Goal: Task Accomplishment & Management: Manage account settings

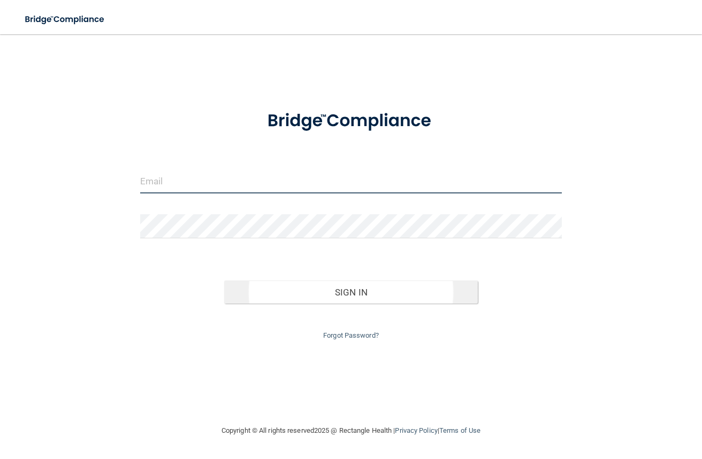
type input "[PERSON_NAME][EMAIL_ADDRESS][DOMAIN_NAME]"
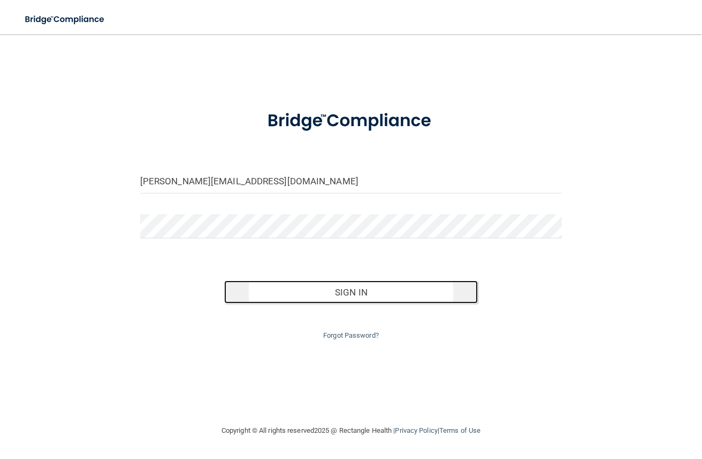
click at [380, 290] on button "Sign In" at bounding box center [350, 293] width 253 height 24
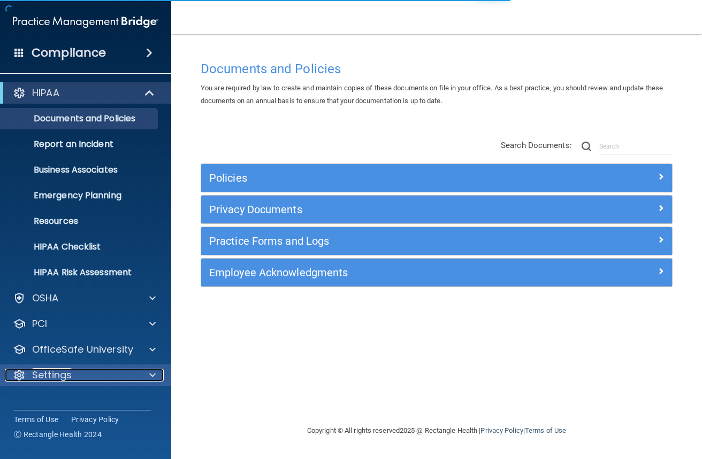
click at [71, 378] on p "Settings" at bounding box center [52, 375] width 40 height 13
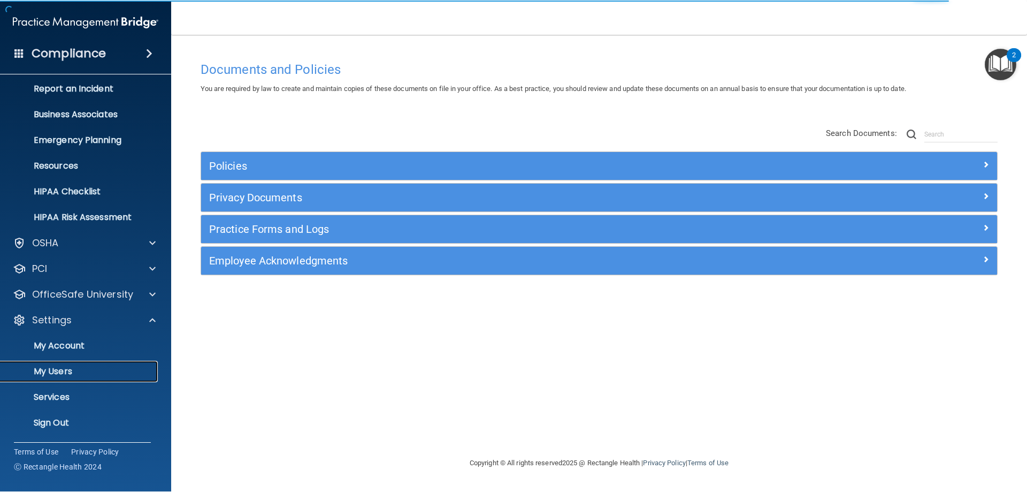
scroll to position [55, 0]
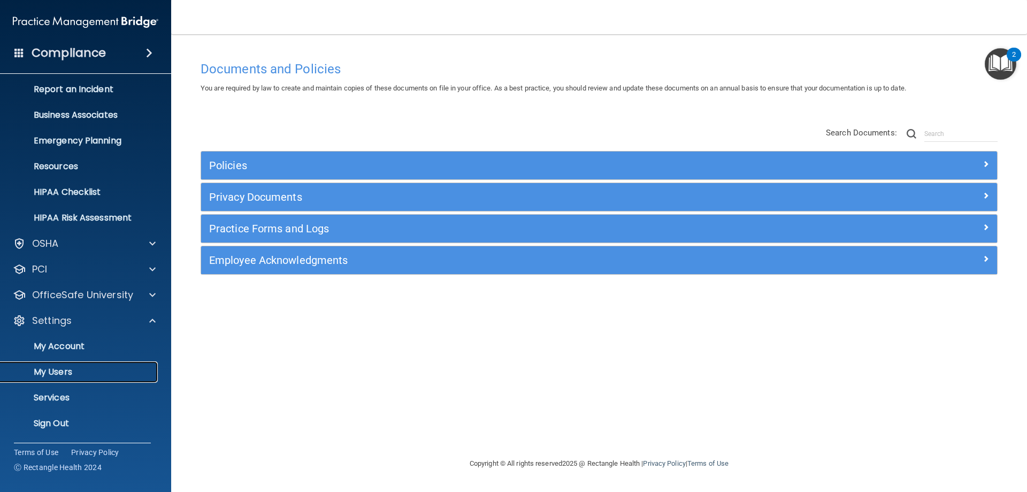
click at [68, 366] on p "My Users" at bounding box center [80, 371] width 146 height 11
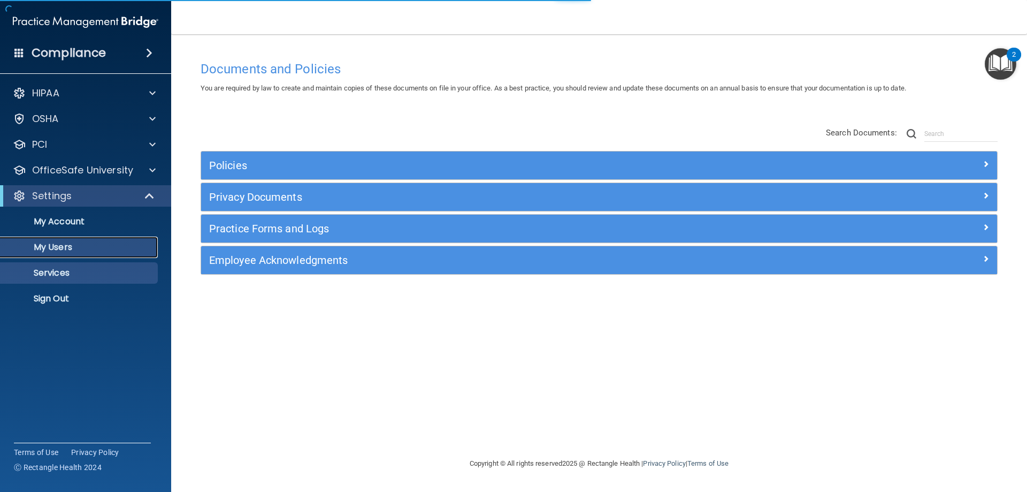
select select "20"
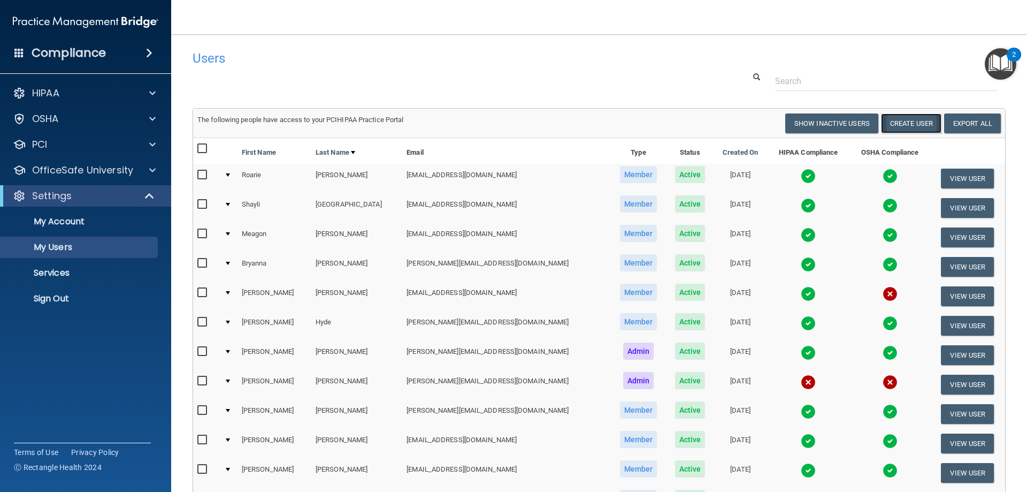
click at [701, 120] on button "Create User" at bounding box center [911, 123] width 60 height 20
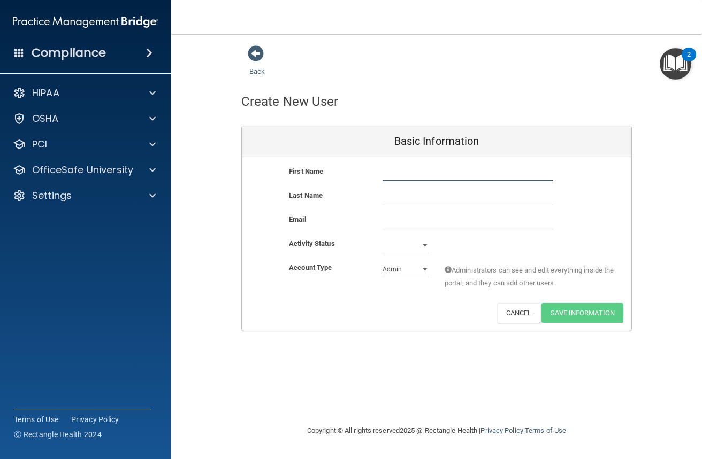
click at [430, 178] on input "text" at bounding box center [467, 173] width 171 height 16
type input "k"
type input "Katelynn"
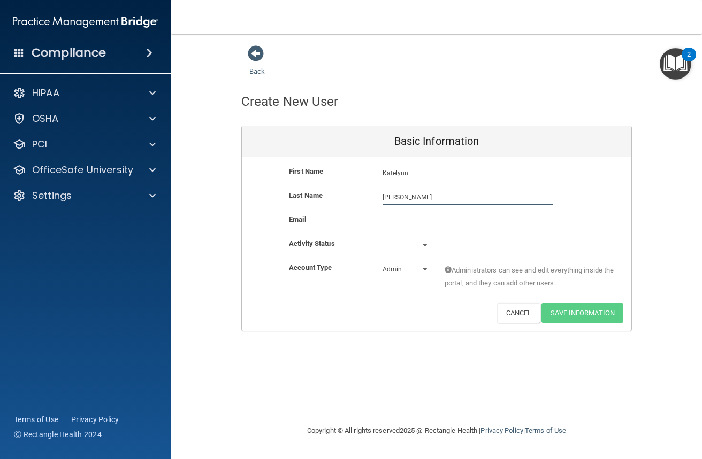
type input "[PERSON_NAME]"
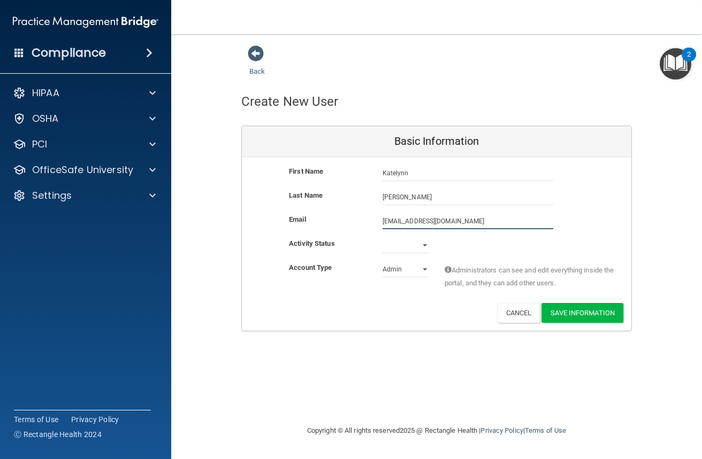
type input "[EMAIL_ADDRESS][DOMAIN_NAME]"
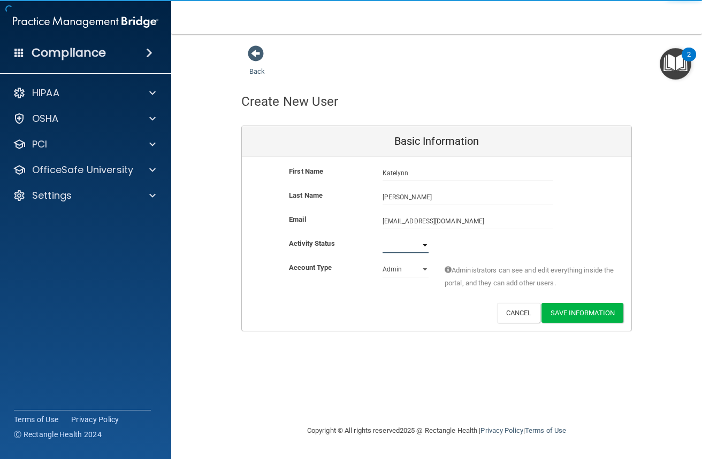
click at [418, 239] on select "Active Inactive" at bounding box center [405, 245] width 46 height 16
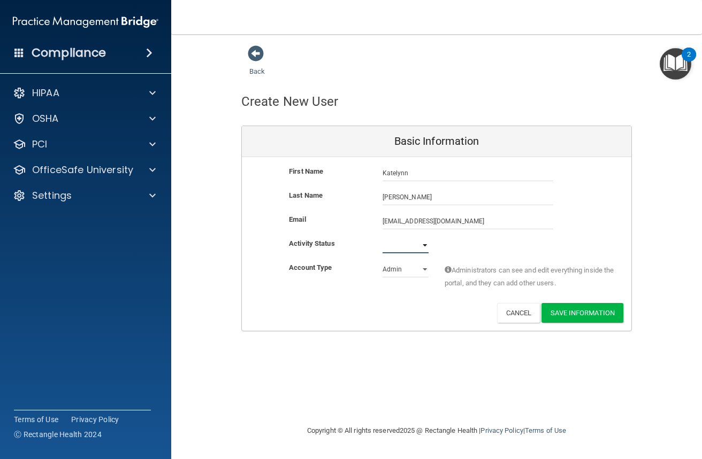
select select "active"
click at [382, 237] on select "Active Inactive" at bounding box center [405, 245] width 46 height 16
click at [410, 273] on select "Admin Member" at bounding box center [405, 270] width 46 height 16
select select "practice_member"
click at [382, 262] on select "Admin Member" at bounding box center [405, 270] width 46 height 16
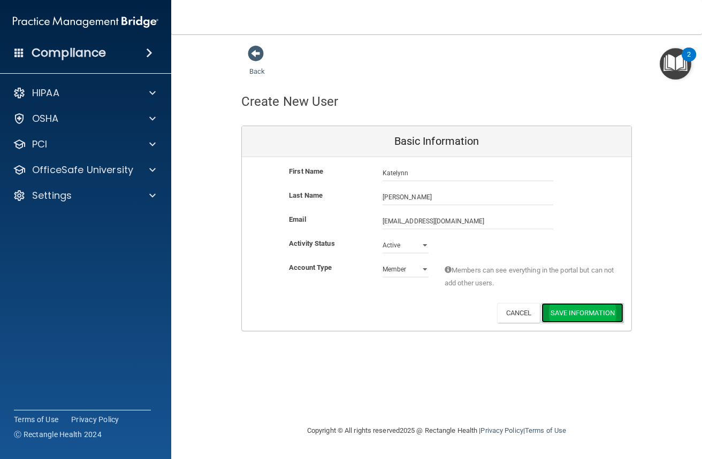
click at [575, 306] on button "Save Information" at bounding box center [582, 313] width 82 height 20
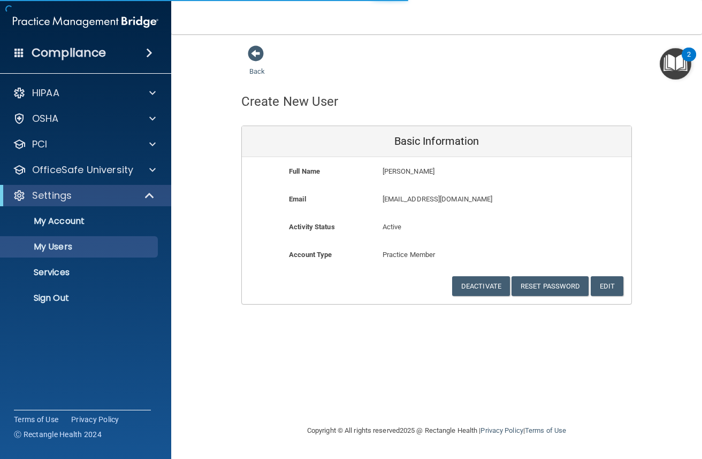
select select "20"
